Goal: Task Accomplishment & Management: Use online tool/utility

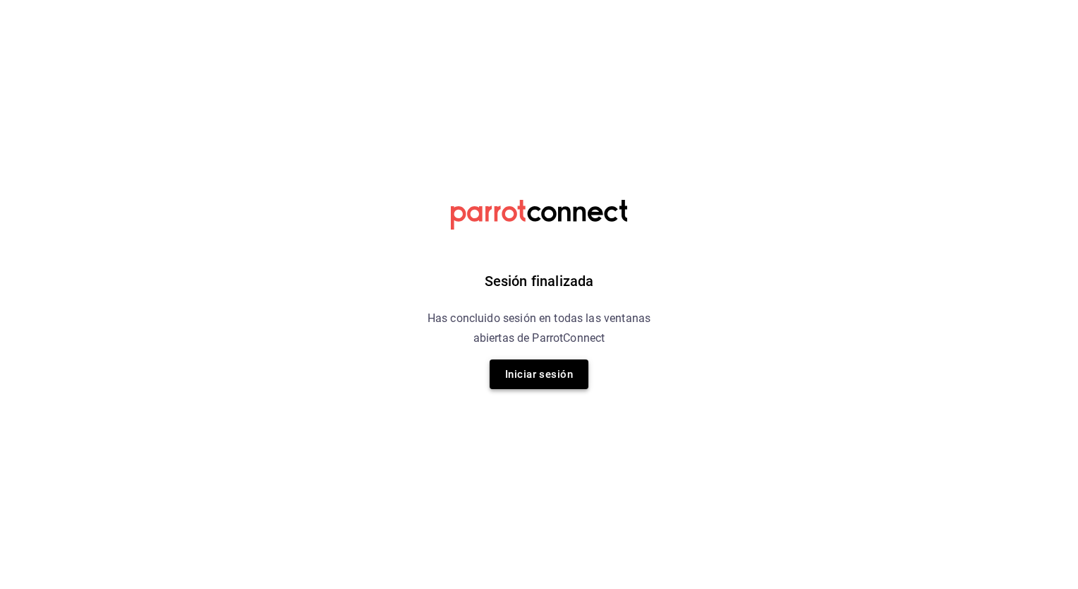
click at [528, 374] on button "Iniciar sesión" at bounding box center [539, 374] width 99 height 30
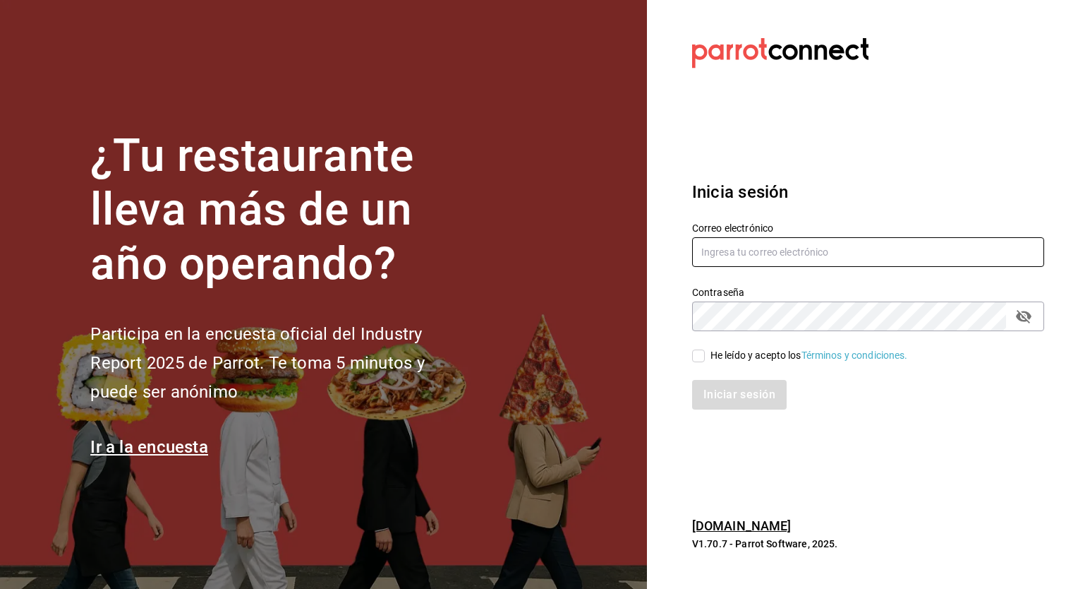
type input "[PERSON_NAME][EMAIL_ADDRESS][PERSON_NAME][DOMAIN_NAME]"
click at [703, 357] on input "He leído y acepto los Términos y condiciones." at bounding box center [698, 355] width 13 height 13
checkbox input "true"
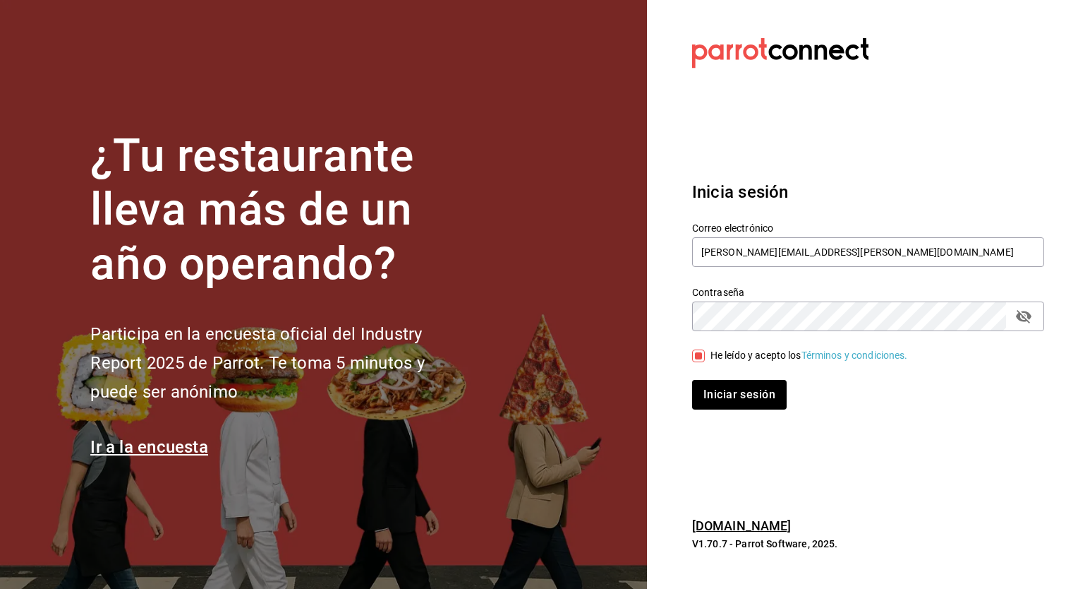
click at [726, 378] on div "Iniciar sesión" at bounding box center [859, 386] width 369 height 47
click at [726, 386] on button "Iniciar sesión" at bounding box center [740, 395] width 96 height 30
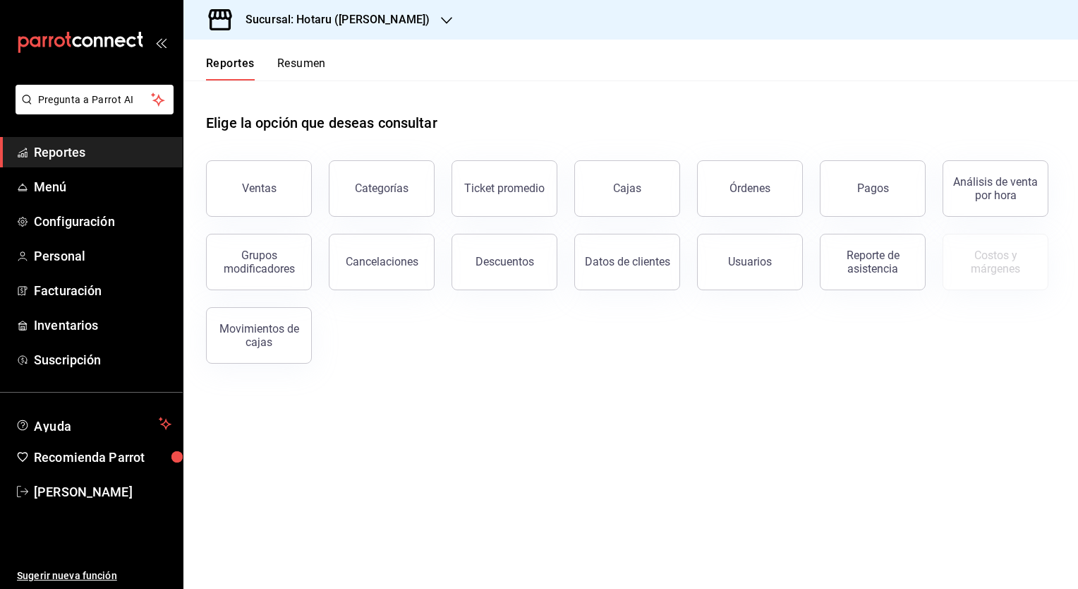
click at [792, 450] on main "Elige la opción que deseas consultar Ventas Categorías Ticket promedio Cajas Ór…" at bounding box center [630, 334] width 895 height 508
click at [347, 19] on h3 "Sucursal: Hotaru (Valle)" at bounding box center [331, 19] width 195 height 17
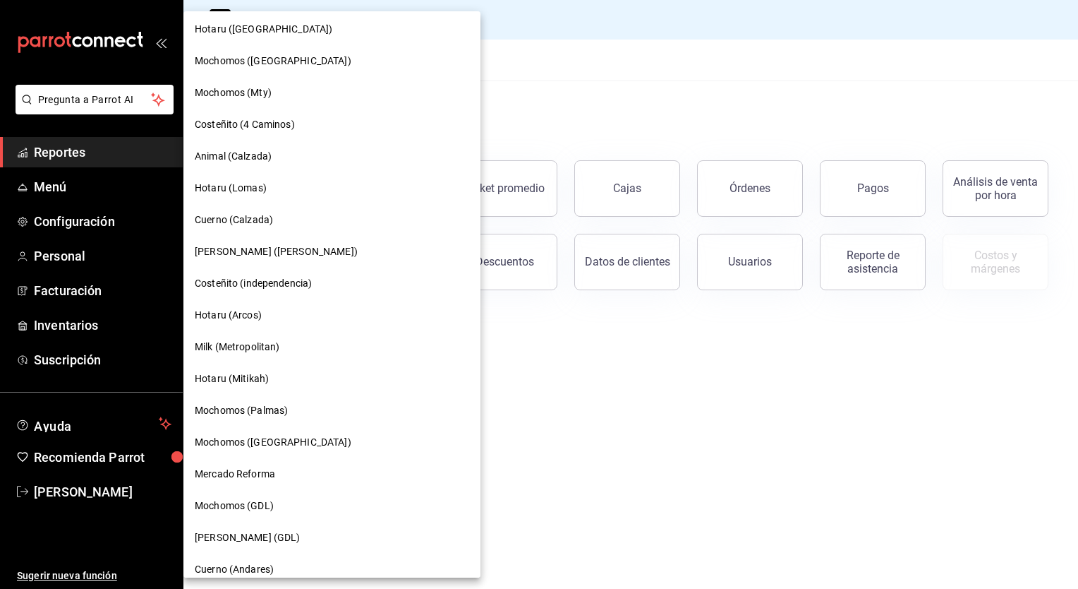
scroll to position [714, 0]
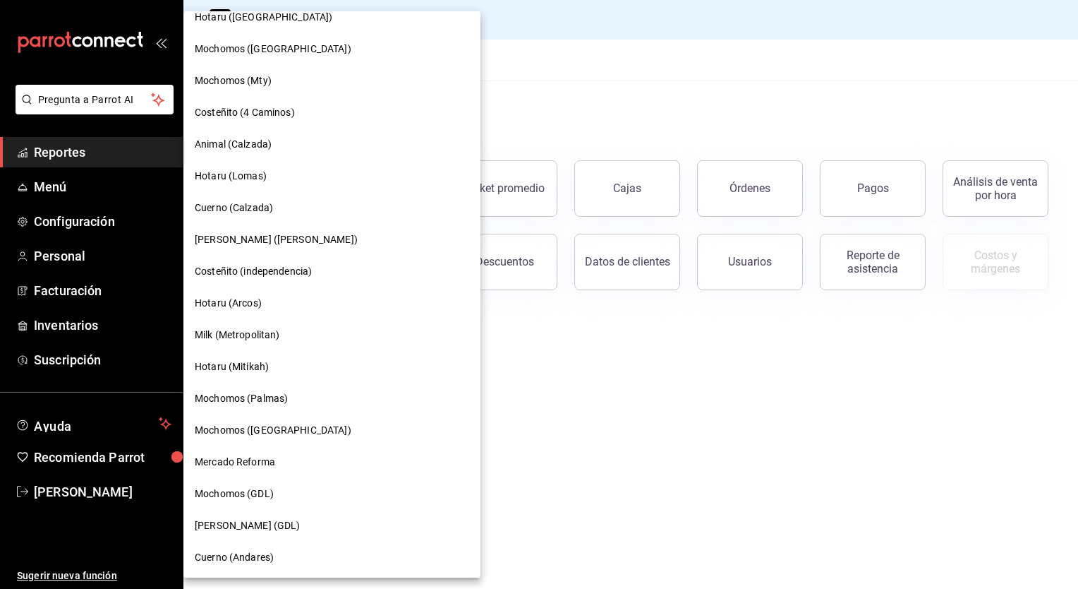
click at [251, 492] on span "Mochomos (GDL)" at bounding box center [234, 493] width 79 height 15
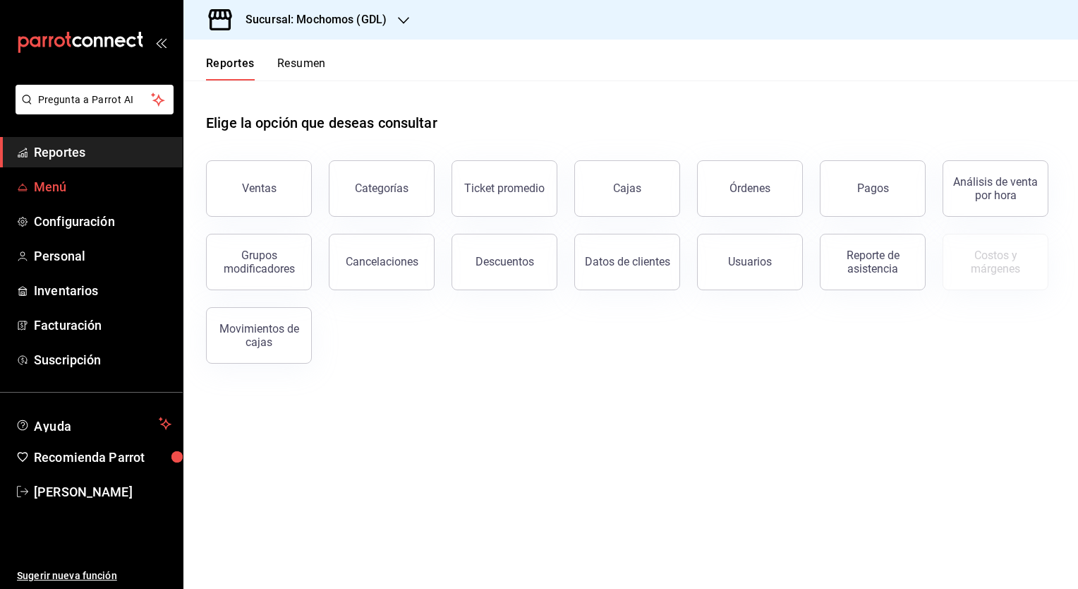
click at [56, 187] on span "Menú" at bounding box center [103, 186] width 138 height 19
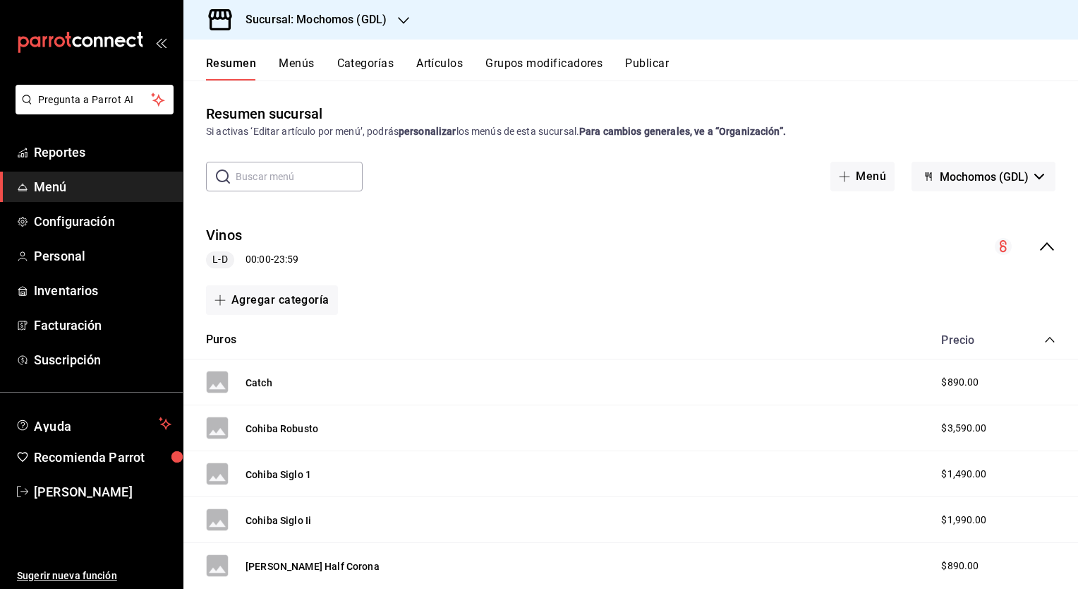
click at [434, 65] on button "Artículos" at bounding box center [439, 68] width 47 height 24
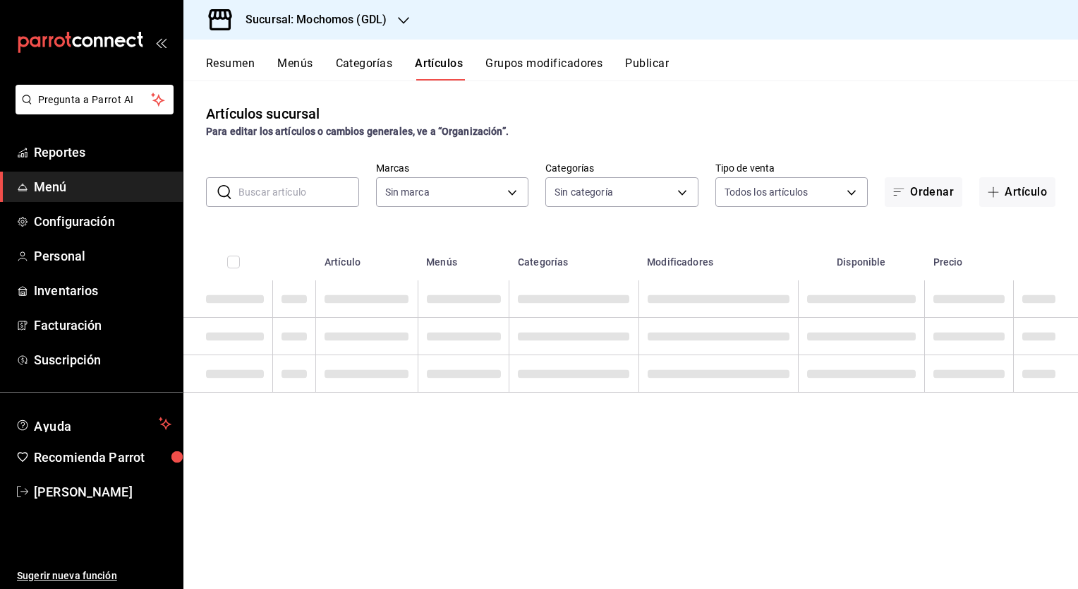
type input "36c25d4a-7cb0-456c-a434-e981d54830bc,9cac9703-0c5a-4d8b-addd-5b6b571d65b9"
type input "c0db8a99-aef8-4e9c-862d-72763fc5d605,0e6da5ad-e1ed-4623-8a7f-4db137866549,4ba6e…"
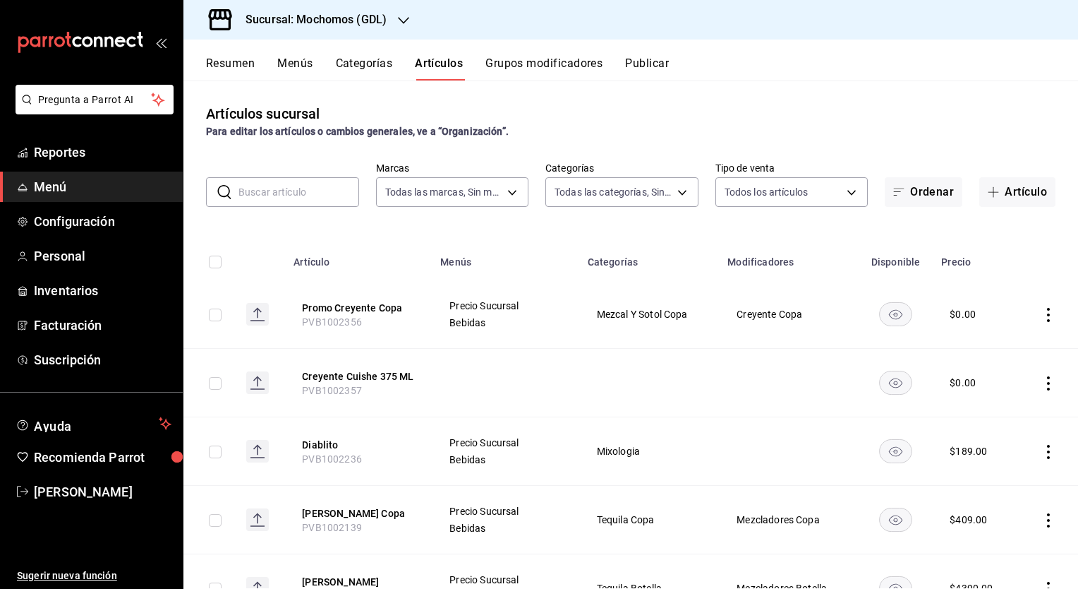
click at [311, 181] on input "text" at bounding box center [299, 192] width 121 height 28
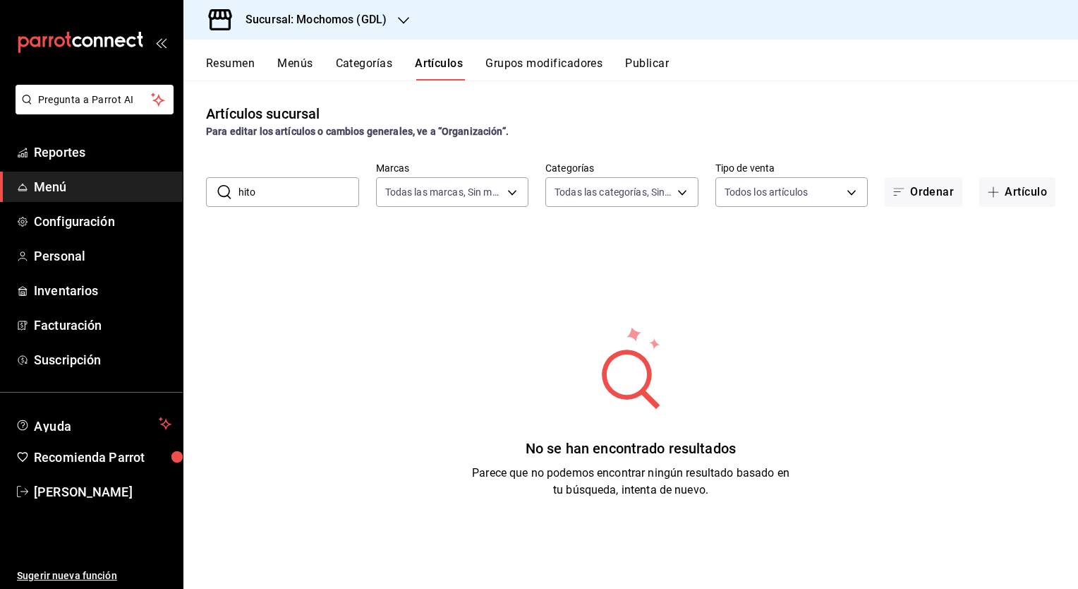
click at [298, 186] on input "hito" at bounding box center [299, 192] width 121 height 28
type input "h"
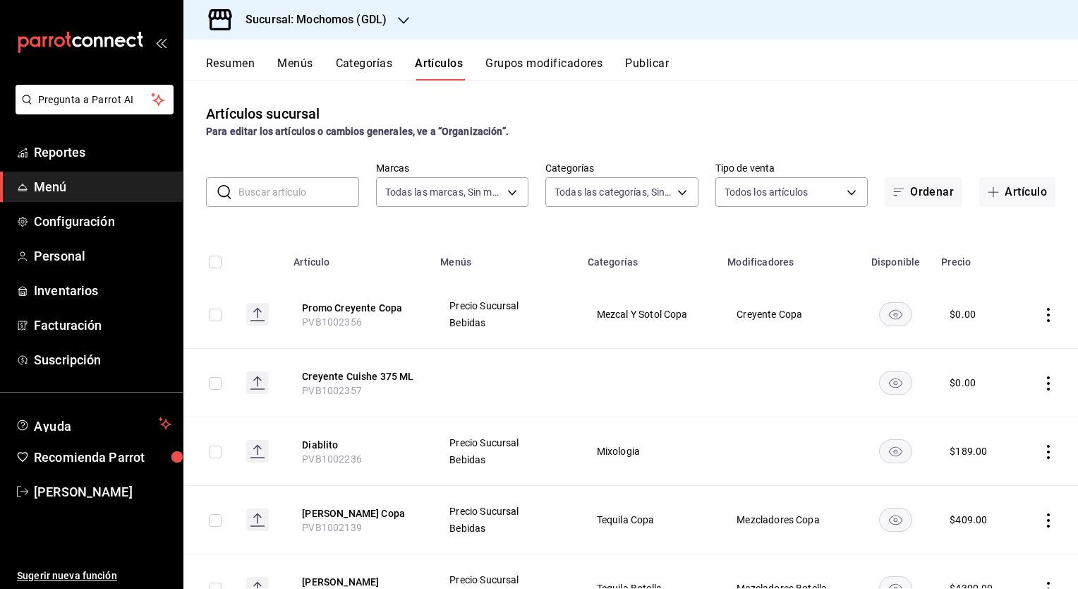
click at [298, 186] on input "text" at bounding box center [299, 192] width 121 height 28
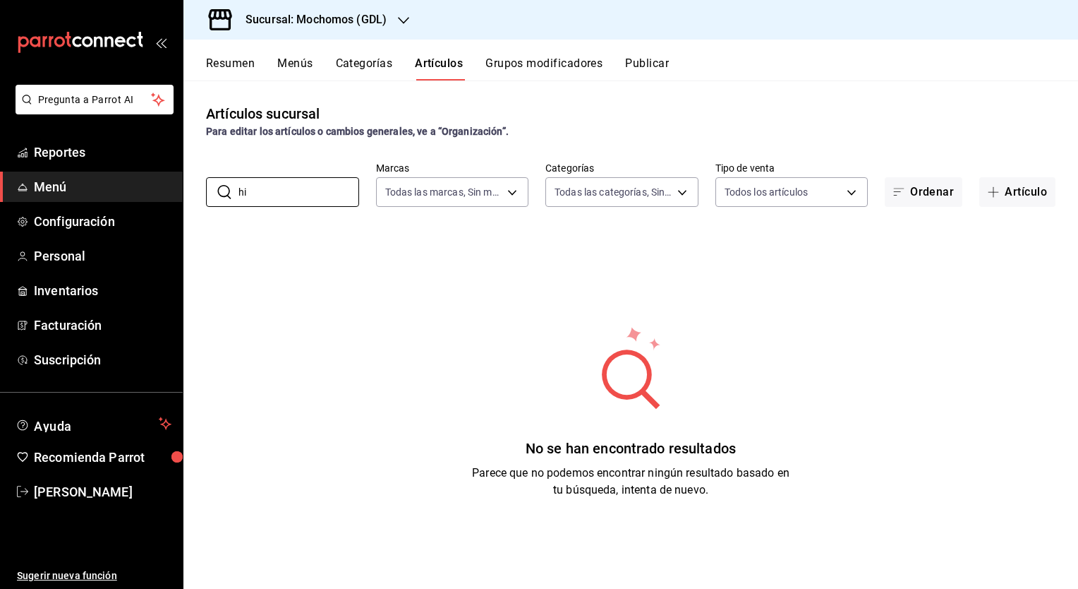
type input "h"
type input "v"
type input "jugu"
